Goal: Find specific page/section: Find specific page/section

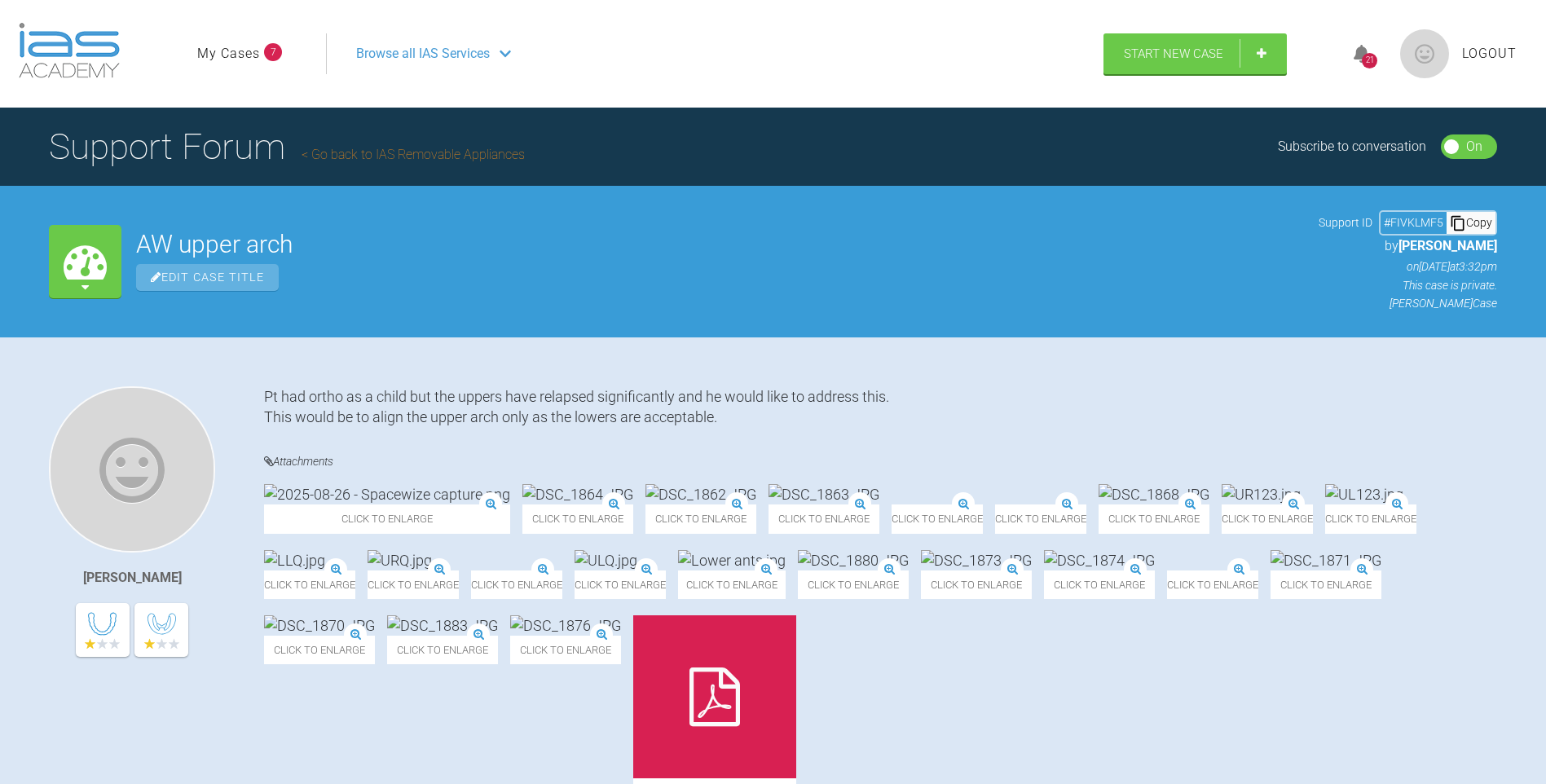
click at [1367, 53] on div "21" at bounding box center [1370, 61] width 16 height 16
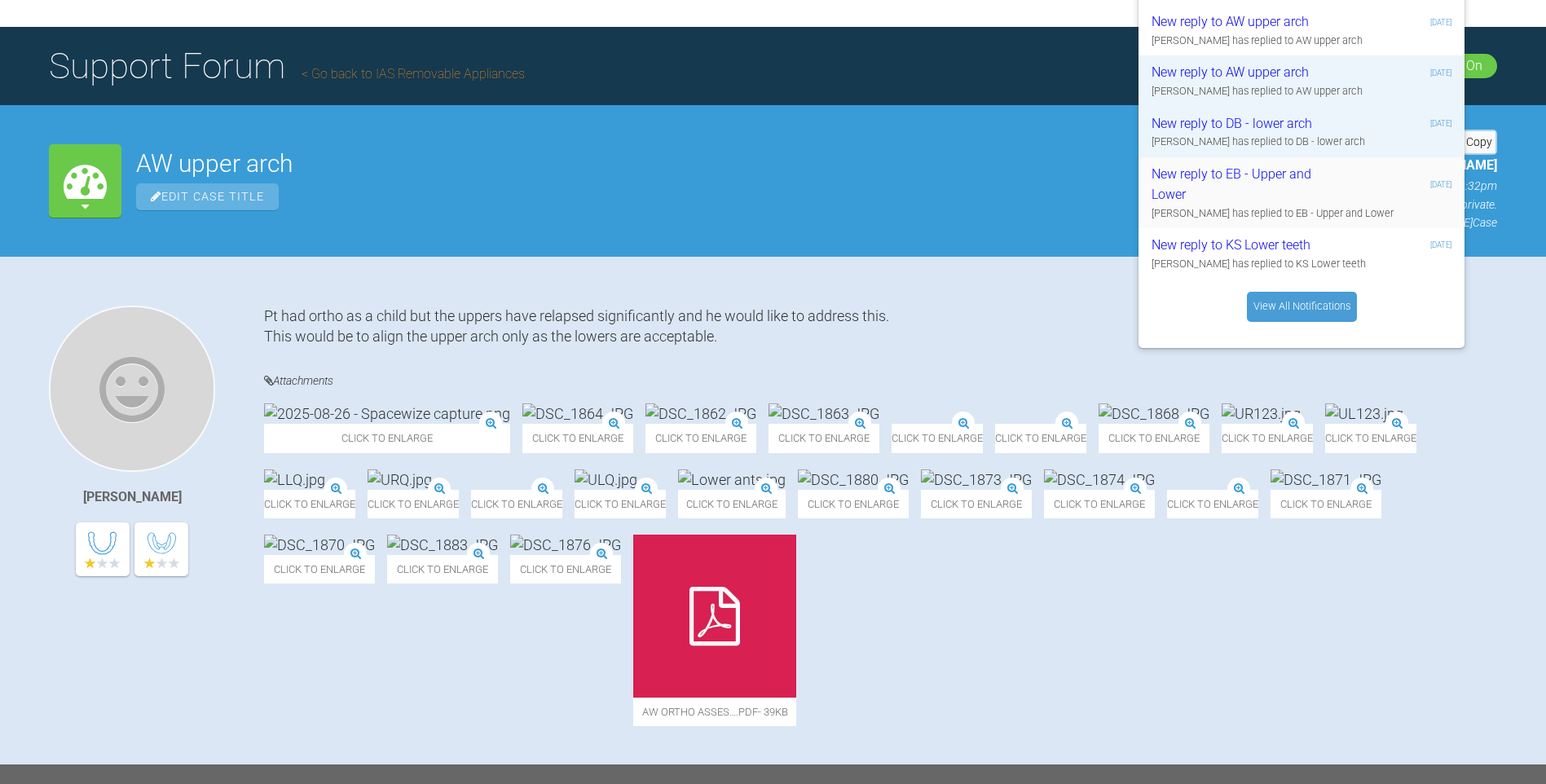
scroll to position [81, 0]
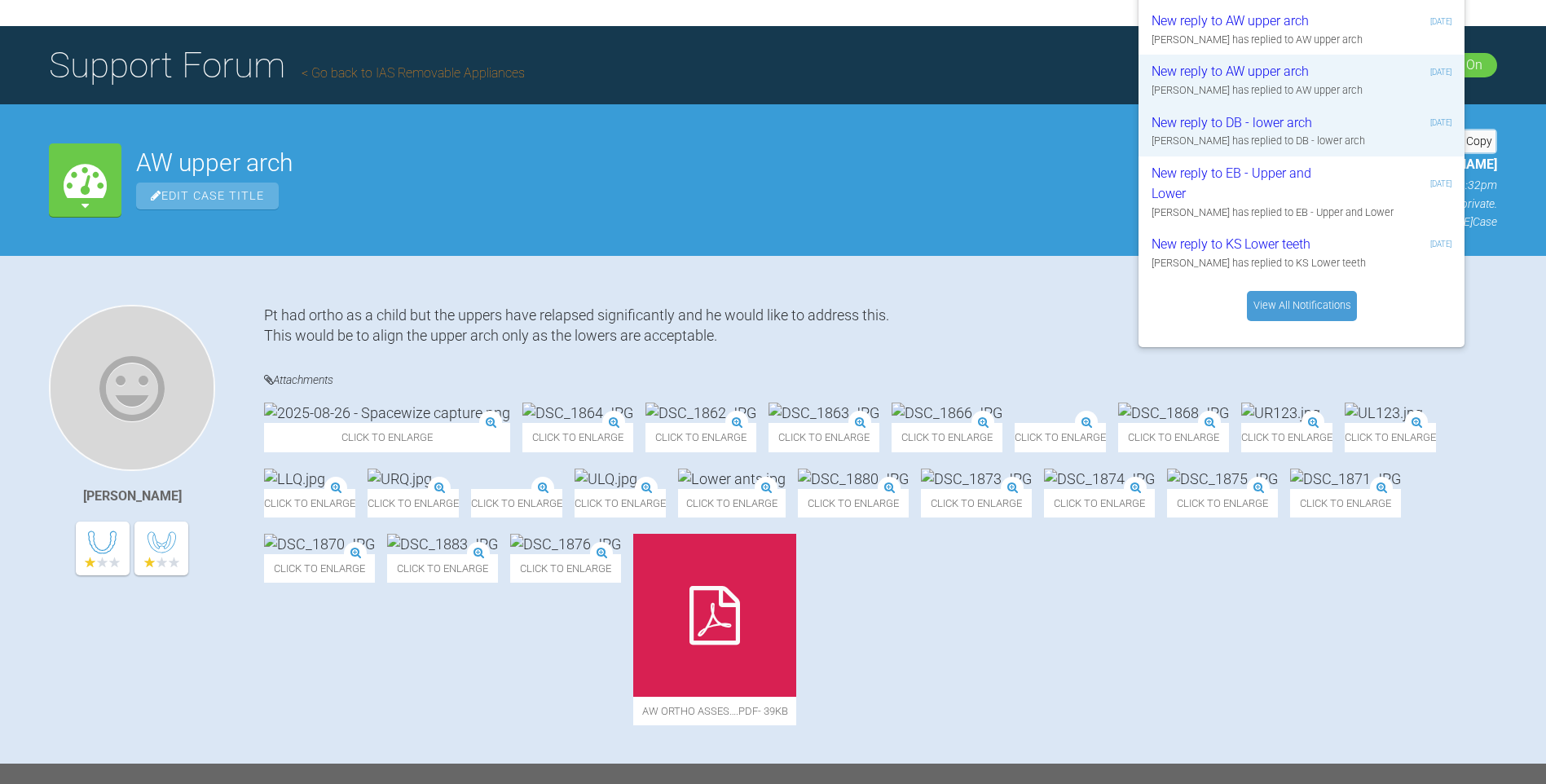
click at [1263, 296] on link "View All Notifications" at bounding box center [1302, 305] width 110 height 29
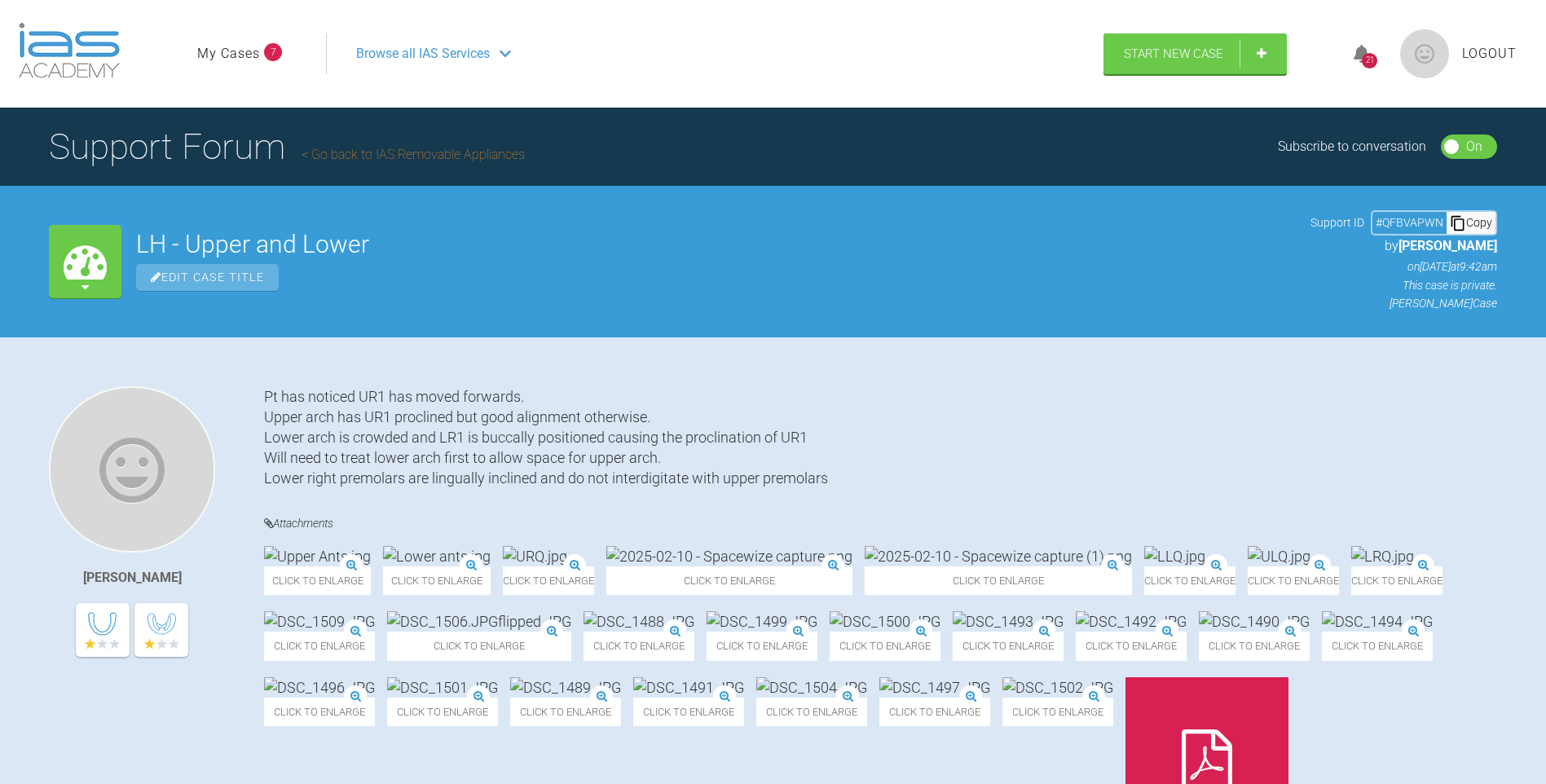
click at [242, 53] on link "My Cases" at bounding box center [229, 54] width 63 height 21
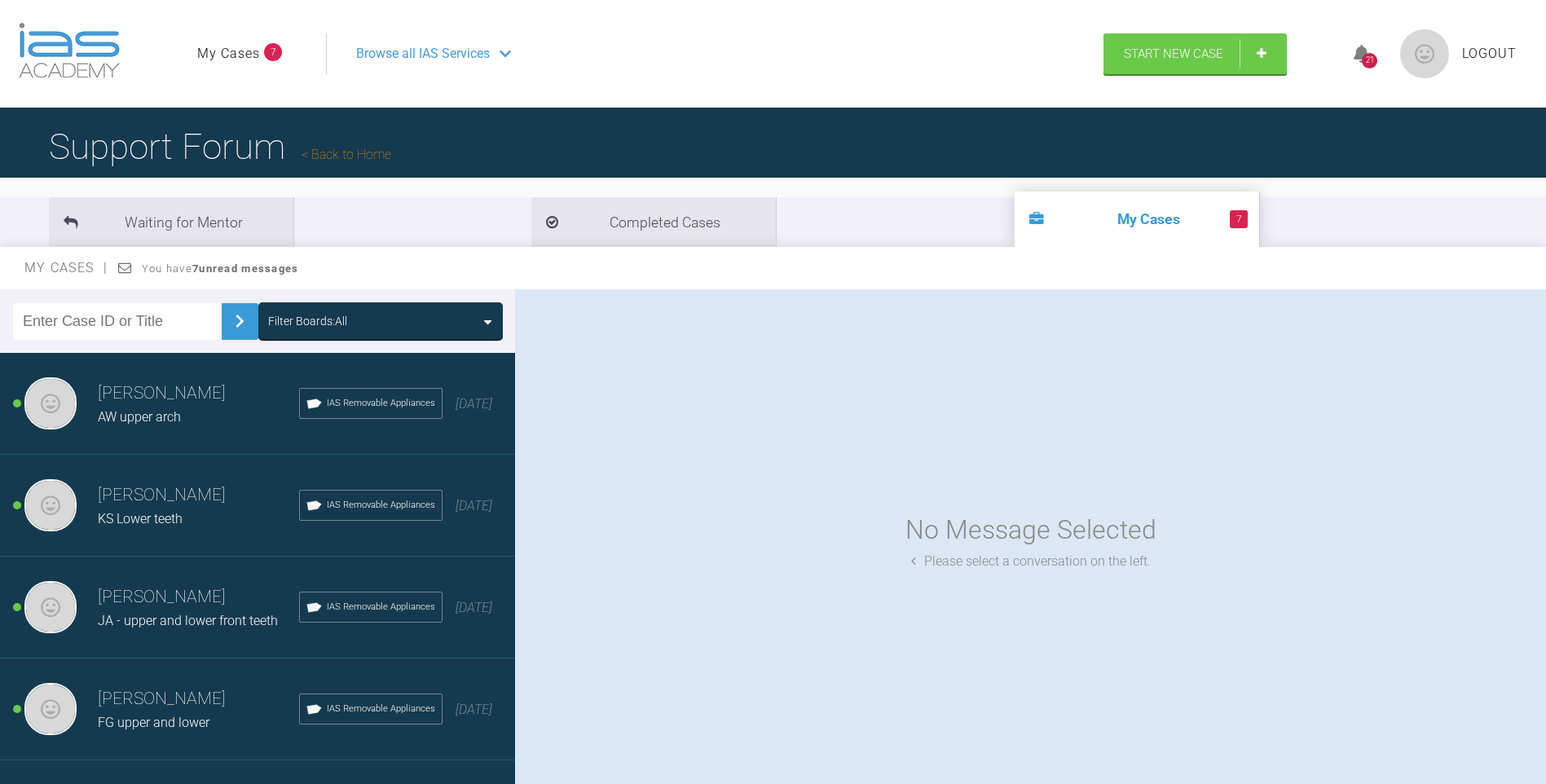
click at [145, 602] on h3 "[PERSON_NAME]" at bounding box center [198, 597] width 202 height 28
